Goal: Browse casually

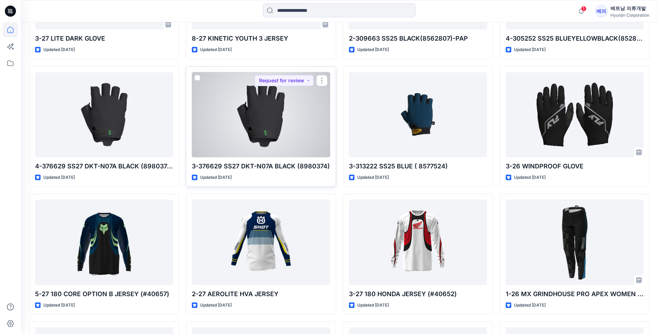
scroll to position [939, 0]
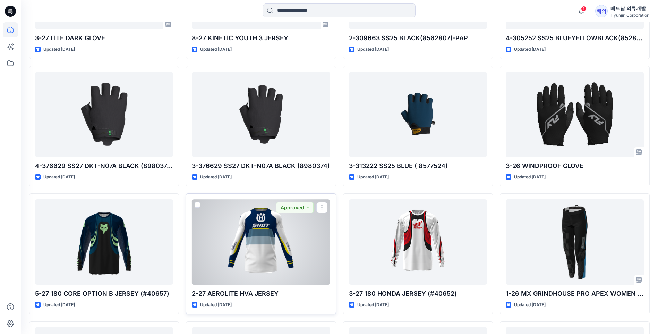
click at [309, 254] on div at bounding box center [261, 241] width 138 height 85
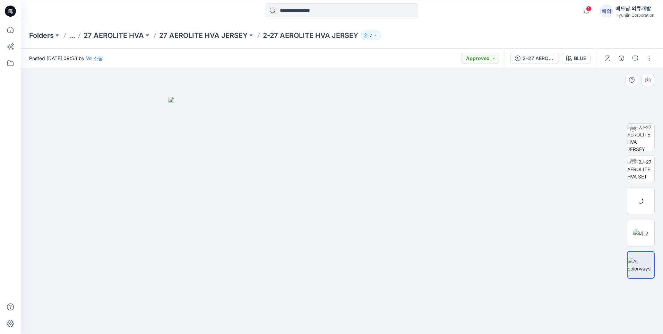
drag, startPoint x: 441, startPoint y: 238, endPoint x: 371, endPoint y: 238, distance: 70.7
click at [371, 238] on img at bounding box center [342, 215] width 347 height 237
click at [427, 238] on img at bounding box center [342, 215] width 347 height 237
click at [433, 238] on img at bounding box center [342, 215] width 347 height 237
drag, startPoint x: 440, startPoint y: 235, endPoint x: 310, endPoint y: 248, distance: 130.7
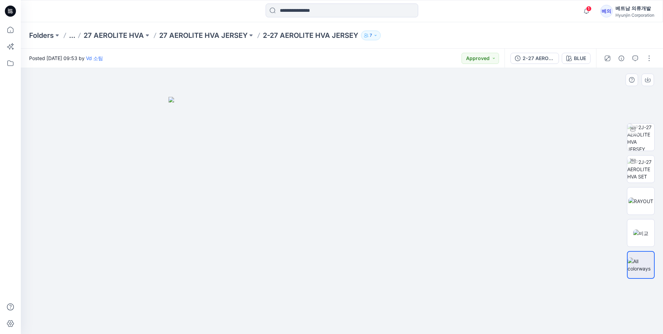
click at [272, 250] on img at bounding box center [342, 215] width 347 height 237
drag, startPoint x: 474, startPoint y: 261, endPoint x: 313, endPoint y: 281, distance: 161.7
click at [313, 281] on img at bounding box center [342, 215] width 347 height 237
click at [645, 236] on img at bounding box center [640, 232] width 15 height 7
drag, startPoint x: 564, startPoint y: 233, endPoint x: 345, endPoint y: 215, distance: 219.9
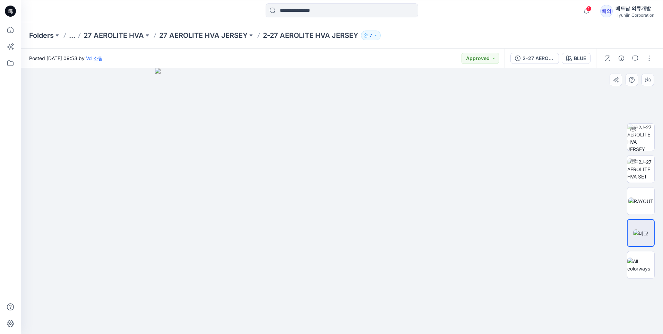
click at [345, 215] on div at bounding box center [342, 201] width 642 height 266
click at [646, 159] on img at bounding box center [640, 169] width 27 height 22
drag, startPoint x: 439, startPoint y: 199, endPoint x: 388, endPoint y: 198, distance: 51.0
click at [388, 198] on div at bounding box center [342, 201] width 642 height 266
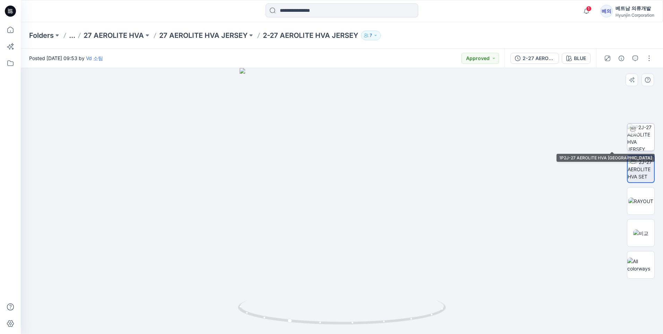
click at [644, 144] on img at bounding box center [640, 136] width 27 height 27
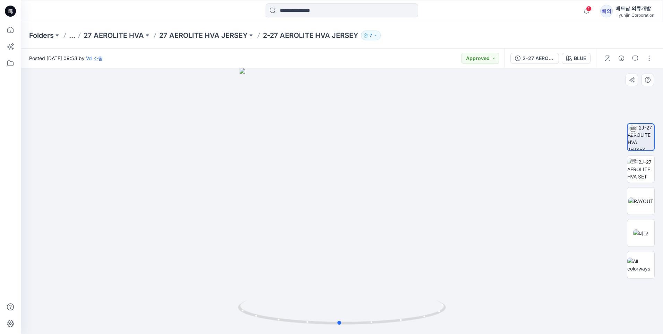
drag, startPoint x: 559, startPoint y: 128, endPoint x: 557, endPoint y: 146, distance: 17.5
click at [557, 146] on div at bounding box center [342, 201] width 642 height 266
click at [532, 255] on div at bounding box center [342, 201] width 642 height 266
click at [643, 165] on img at bounding box center [640, 169] width 27 height 22
